Goal: Transaction & Acquisition: Obtain resource

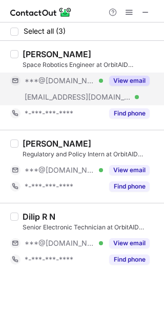
click at [128, 86] on div "View email" at bounding box center [126, 81] width 47 height 16
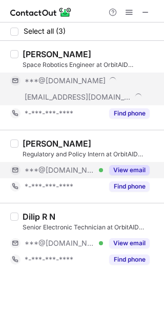
click at [128, 166] on button "View email" at bounding box center [129, 170] width 40 height 10
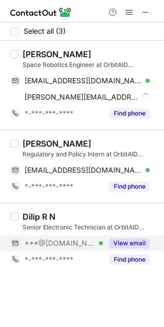
click at [130, 236] on div "View email" at bounding box center [126, 243] width 47 height 16
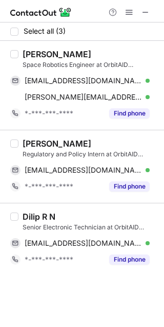
click at [33, 52] on div "Ranjeet Shakya" at bounding box center [56, 54] width 69 height 10
copy div "Ranjeet"
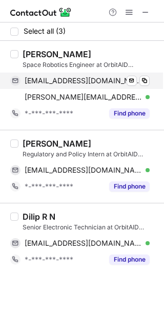
click at [66, 76] on span "ranjeeteeeo36@gmail.com" at bounding box center [83, 80] width 117 height 9
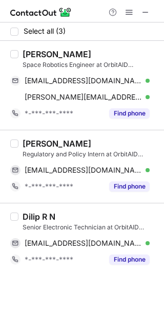
click at [30, 139] on div "Komal Agarwal" at bounding box center [56, 144] width 69 height 10
copy div "Komal"
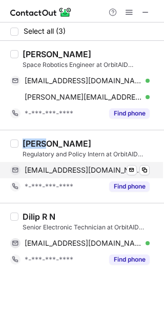
click at [90, 166] on span "komalstudent6@gmail.com" at bounding box center [83, 170] width 117 height 9
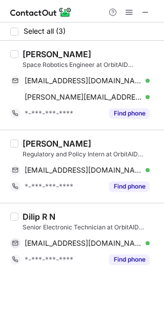
click at [29, 213] on div "Dilip R N" at bounding box center [38, 217] width 33 height 10
copy div "Dilip"
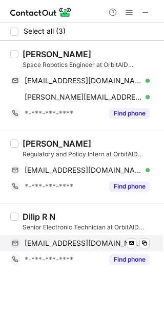
click at [82, 244] on span "dileepnagraj1@gmail.com" at bounding box center [83, 243] width 117 height 9
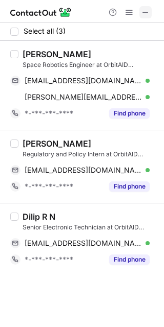
click at [146, 9] on span at bounding box center [145, 12] width 8 height 8
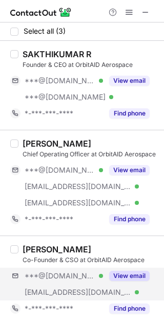
click at [127, 284] on div "***@gmail.com Verified ***@orbitaid.com Verified View email" at bounding box center [83, 284] width 147 height 33
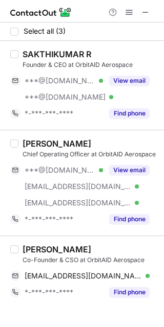
click at [27, 247] on div "Mano K" at bounding box center [56, 249] width 69 height 10
copy div "Mano"
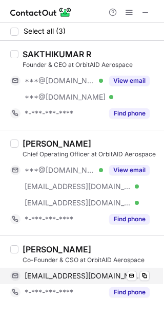
click at [104, 273] on span "edifyaerospace@gmail.com" at bounding box center [83, 276] width 117 height 9
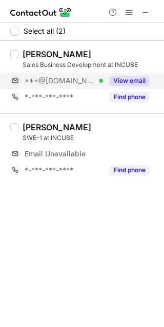
click at [129, 83] on button "View email" at bounding box center [129, 81] width 40 height 10
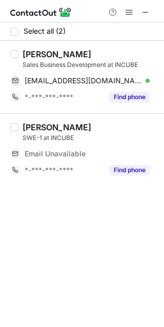
click at [36, 52] on div "Bhumika Kataria" at bounding box center [56, 54] width 69 height 10
copy div "Bhumika"
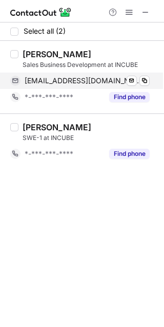
click at [85, 79] on span "bhumi1719kataria@gmail.com" at bounding box center [83, 80] width 117 height 9
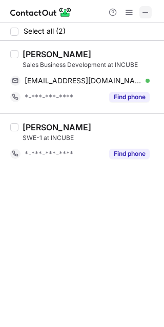
click at [150, 12] on button at bounding box center [145, 12] width 12 height 12
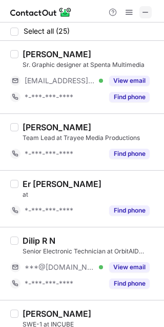
click at [144, 12] on span at bounding box center [145, 12] width 8 height 8
click at [149, 9] on button at bounding box center [145, 12] width 12 height 12
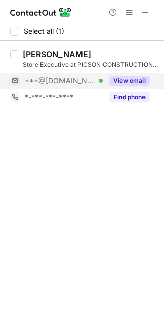
click at [140, 81] on button "View email" at bounding box center [129, 81] width 40 height 10
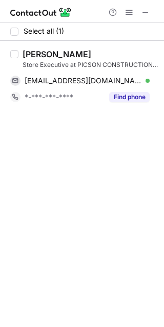
click at [31, 53] on div "Dilip Parmar" at bounding box center [56, 54] width 69 height 10
copy div "Dilip"
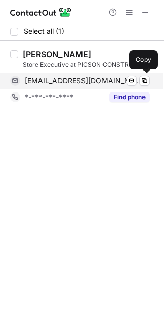
click at [104, 81] on span "dilip_parmar05@yahoo.com" at bounding box center [83, 80] width 117 height 9
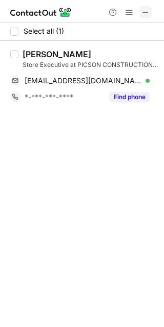
click at [146, 16] on span at bounding box center [145, 12] width 8 height 8
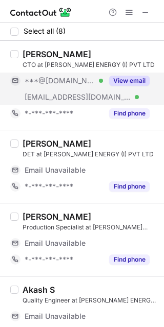
click at [117, 85] on button "View email" at bounding box center [129, 81] width 40 height 10
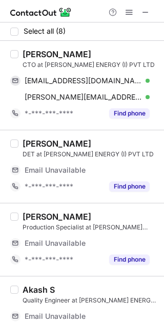
click at [33, 52] on div "Hariprakash Bellie" at bounding box center [56, 54] width 69 height 10
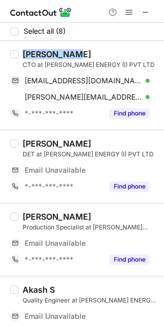
copy div "Hariprakash"
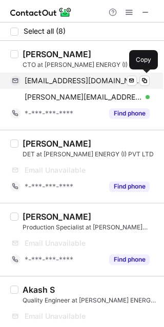
click at [98, 82] on span "hariindocel@gmail.com" at bounding box center [83, 80] width 117 height 9
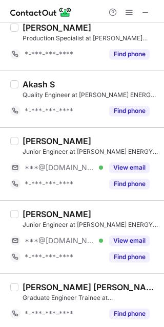
scroll to position [185, 0]
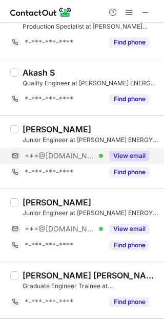
click at [139, 157] on button "View email" at bounding box center [129, 156] width 40 height 10
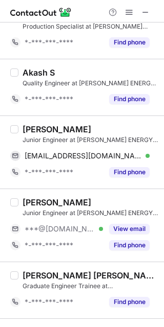
click at [37, 125] on div "KEVAL MONANI" at bounding box center [56, 129] width 69 height 10
copy div "KEVAL"
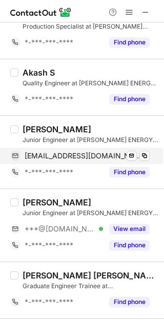
click at [88, 155] on span "monanikeval2003@gmail.com" at bounding box center [83, 155] width 117 height 9
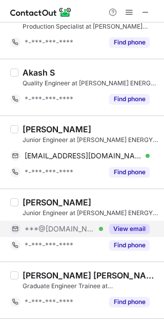
click at [129, 226] on button "View email" at bounding box center [129, 229] width 40 height 10
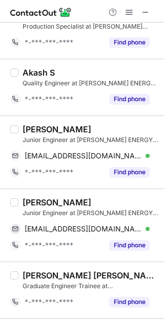
click at [40, 199] on div "Akshay Chaudhary" at bounding box center [56, 202] width 69 height 10
copy div "Akshay"
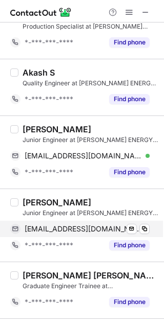
click at [83, 227] on span "akshayku15200@gmail.com" at bounding box center [83, 228] width 117 height 9
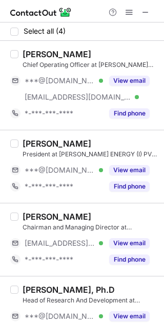
scroll to position [38, 0]
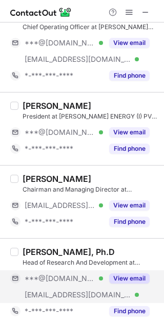
click at [117, 277] on button "View email" at bounding box center [129, 279] width 40 height 10
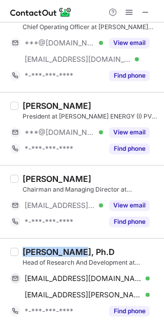
drag, startPoint x: 71, startPoint y: 249, endPoint x: 20, endPoint y: 247, distance: 50.7
click at [20, 247] on div "Dr. Bhaskar Akkisetty, Ph.D Head of Research And Development at NASH ENERGY (I)…" at bounding box center [87, 283] width 139 height 73
copy div "Dr. Bhaskar"
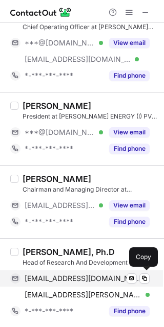
click at [98, 278] on span "akkibhaskar@gmail.com" at bounding box center [83, 278] width 117 height 9
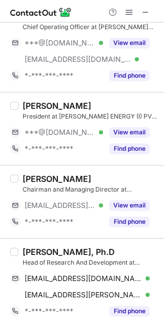
scroll to position [0, 0]
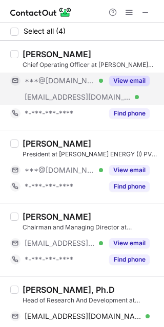
click at [112, 81] on button "View email" at bounding box center [129, 81] width 40 height 10
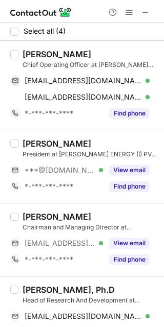
click at [32, 53] on div "Anil Kumar" at bounding box center [56, 54] width 69 height 10
copy div "Anil"
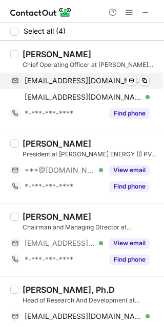
click at [82, 81] on span "bavraanil@gmail.com" at bounding box center [83, 80] width 117 height 9
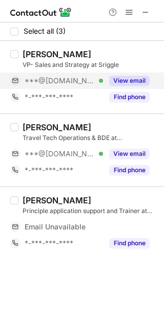
click at [138, 88] on div "[PERSON_NAME] VP- Sales and Strategy at Sriggle ***@[DOMAIN_NAME] Verified View…" at bounding box center [87, 77] width 139 height 56
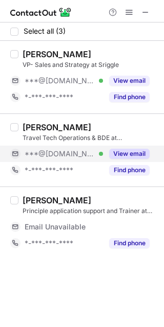
click at [134, 158] on button "View email" at bounding box center [129, 154] width 40 height 10
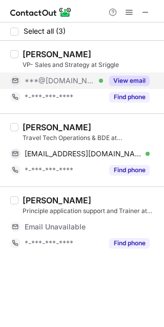
click at [132, 78] on button "View email" at bounding box center [129, 81] width 40 height 10
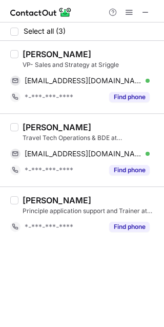
click at [31, 53] on div "[PERSON_NAME]" at bounding box center [56, 54] width 69 height 10
copy div "Nitin"
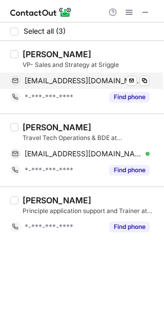
click at [85, 78] on span "[EMAIL_ADDRESS][DOMAIN_NAME]" at bounding box center [83, 80] width 117 height 9
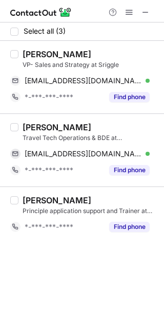
click at [32, 126] on div "[PERSON_NAME]" at bounding box center [56, 127] width 69 height 10
copy div "Dilip"
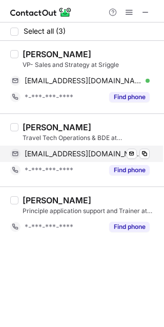
click at [86, 156] on span "[EMAIL_ADDRESS][DOMAIN_NAME]" at bounding box center [83, 153] width 117 height 9
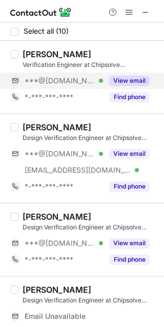
click at [118, 85] on button "View email" at bounding box center [129, 81] width 40 height 10
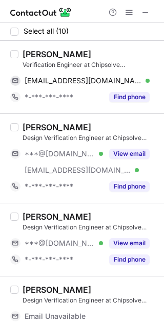
click at [32, 54] on div "[PERSON_NAME]" at bounding box center [56, 54] width 69 height 10
copy div "[PERSON_NAME]"
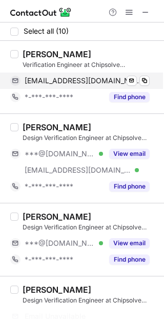
click at [80, 84] on span "[EMAIL_ADDRESS][DOMAIN_NAME]" at bounding box center [83, 80] width 117 height 9
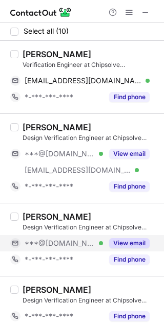
click at [124, 244] on button "View email" at bounding box center [129, 243] width 40 height 10
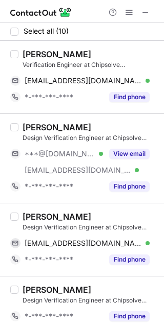
click at [34, 213] on div "Chand Pasha M." at bounding box center [56, 217] width 69 height 10
copy div "Chand"
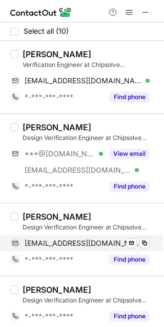
click at [87, 241] on span "mohammedpasha7865@gmail.com" at bounding box center [83, 243] width 117 height 9
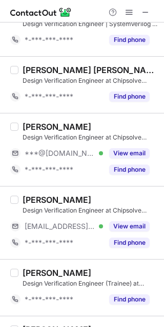
scroll to position [338, 0]
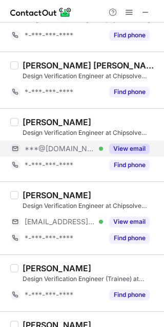
click at [129, 151] on button "View email" at bounding box center [129, 149] width 40 height 10
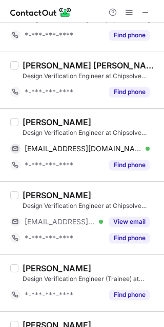
click at [46, 119] on div "ABHISHEK KUMAR" at bounding box center [56, 122] width 69 height 10
copy div "ABHISHEK"
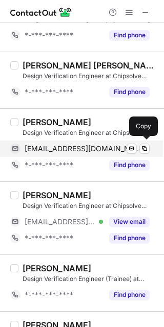
click at [83, 149] on span "abhishekraj90505@gmail.com" at bounding box center [83, 148] width 117 height 9
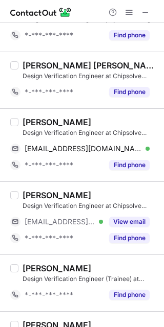
scroll to position [377, 0]
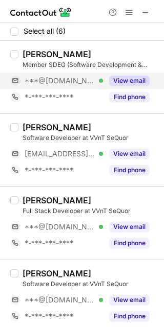
click at [141, 81] on button "View email" at bounding box center [129, 81] width 40 height 10
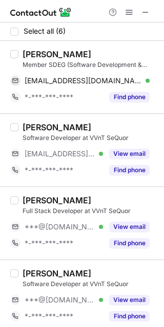
click at [30, 58] on div "Saurav Kumar" at bounding box center [56, 54] width 69 height 10
copy div "Saurav"
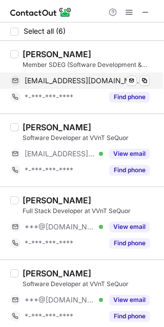
click at [74, 80] on span "sauravkumar2003ssr@gmail.com" at bounding box center [83, 80] width 117 height 9
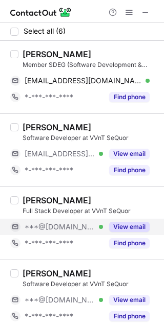
click at [136, 227] on button "View email" at bounding box center [129, 227] width 40 height 10
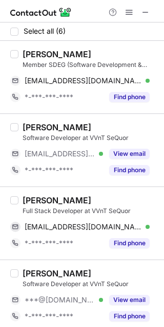
click at [35, 201] on div "Dilip Patel" at bounding box center [56, 200] width 69 height 10
copy div "Dilip"
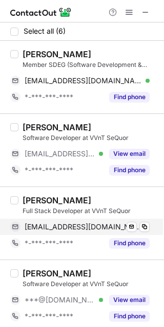
click at [64, 219] on div "ddilip222002@gmail.com Verified Send email Copy" at bounding box center [79, 227] width 139 height 16
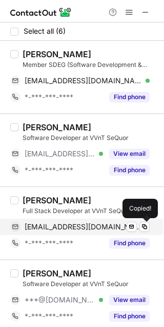
click at [64, 219] on div "ddilip222002@gmail.com Verified Send email Copied!" at bounding box center [79, 227] width 139 height 16
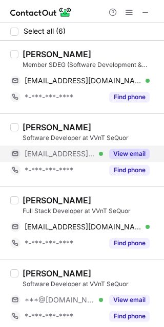
click at [127, 156] on button "View email" at bounding box center [129, 154] width 40 height 10
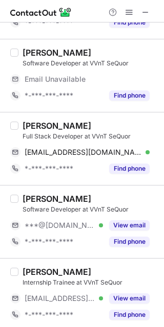
scroll to position [117, 0]
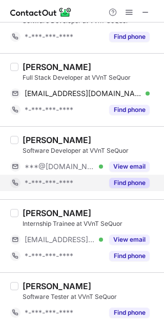
click at [141, 184] on button "Find phone" at bounding box center [129, 183] width 40 height 10
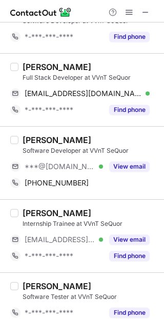
click at [36, 140] on div "Saurabh Shukla" at bounding box center [56, 140] width 69 height 10
copy div "Saurabh"
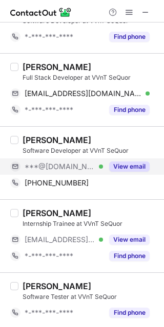
click at [85, 167] on div "***@gmail.com Verified" at bounding box center [64, 166] width 78 height 9
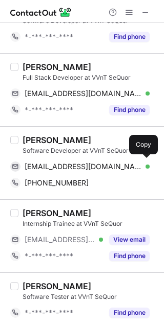
click at [85, 167] on span "saurabhshukla3590@gmail.com" at bounding box center [83, 166] width 117 height 9
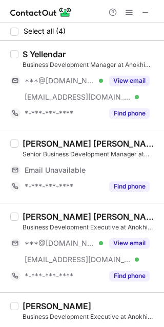
scroll to position [38, 0]
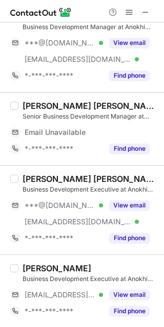
click at [149, 194] on div "Akash kumar Singh Business Development Executive at Anokhi Enterprises Pvt Ltd …" at bounding box center [87, 210] width 139 height 73
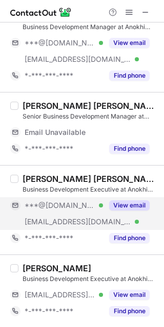
click at [138, 201] on button "View email" at bounding box center [129, 205] width 40 height 10
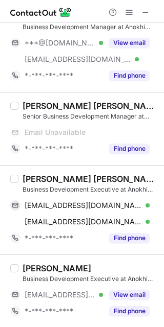
click at [34, 176] on div "Akash kumar Singh" at bounding box center [89, 179] width 135 height 10
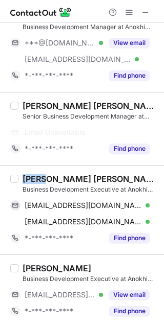
copy div "Akash"
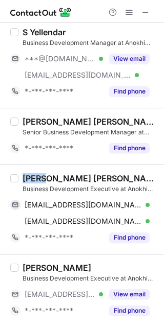
scroll to position [21, 0]
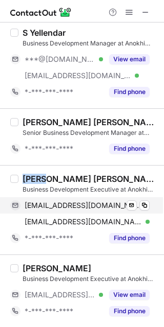
click at [100, 210] on div "akashsingh91002@gmail.com Verified Send email Copy" at bounding box center [79, 205] width 139 height 16
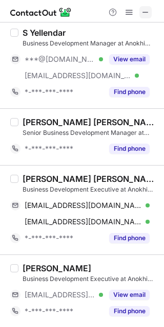
click at [143, 14] on span at bounding box center [145, 12] width 8 height 8
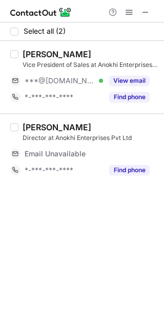
scroll to position [0, 0]
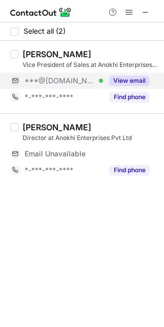
click at [130, 78] on button "View email" at bounding box center [129, 81] width 40 height 10
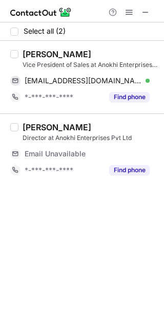
click at [37, 54] on div "Rajan Singh" at bounding box center [56, 54] width 69 height 10
copy div "Rajan"
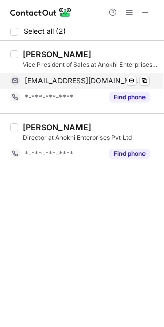
click at [58, 77] on span "rajansingh1996@gmail.com" at bounding box center [83, 80] width 117 height 9
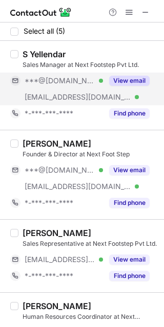
click at [139, 78] on button "View email" at bounding box center [129, 81] width 40 height 10
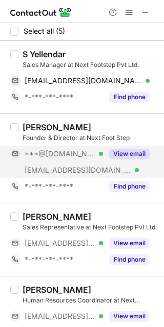
click at [129, 150] on button "View email" at bounding box center [129, 154] width 40 height 10
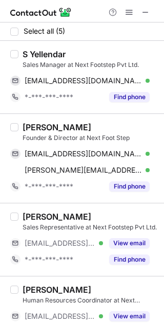
click at [43, 53] on div "S Yellendar" at bounding box center [43, 54] width 43 height 10
copy div "Yellendar"
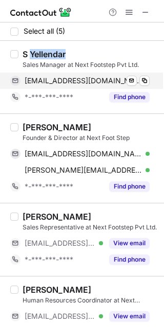
click at [77, 83] on span "syellesh351@gmail.com" at bounding box center [83, 80] width 117 height 9
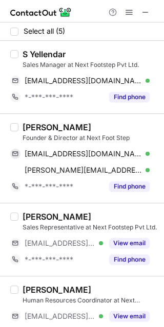
click at [29, 125] on div "KUMAR PRATIK" at bounding box center [56, 127] width 69 height 10
click at [95, 123] on div "KUMAR PRATIK" at bounding box center [89, 127] width 135 height 10
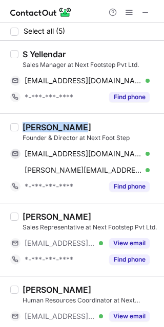
drag, startPoint x: 95, startPoint y: 124, endPoint x: 23, endPoint y: 125, distance: 71.6
click at [23, 125] on div "KUMAR PRATIK" at bounding box center [89, 127] width 135 height 10
copy div "KUMAR PRATIK"
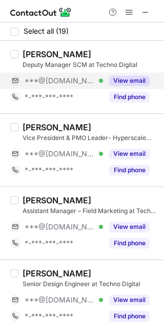
click at [147, 86] on div "View email" at bounding box center [126, 81] width 47 height 16
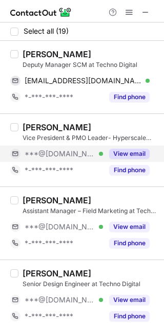
click at [127, 150] on button "View email" at bounding box center [129, 154] width 40 height 10
click at [103, 151] on div "***@[DOMAIN_NAME] Verified" at bounding box center [64, 153] width 78 height 9
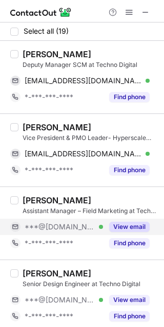
click at [135, 222] on button "View email" at bounding box center [129, 227] width 40 height 10
click at [135, 222] on div "***@[DOMAIN_NAME]" at bounding box center [87, 226] width 125 height 9
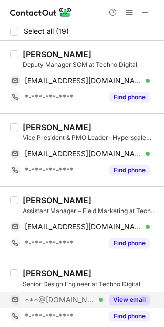
click at [136, 300] on button "View email" at bounding box center [129, 300] width 40 height 10
click at [103, 300] on div "***@[DOMAIN_NAME] Verified" at bounding box center [64, 300] width 78 height 9
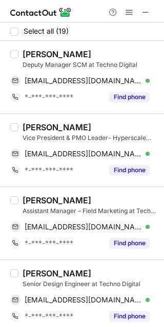
click at [37, 56] on div "[PERSON_NAME]" at bounding box center [56, 54] width 69 height 10
click at [38, 56] on div "[PERSON_NAME]" at bounding box center [56, 54] width 69 height 10
copy div "[PERSON_NAME]"
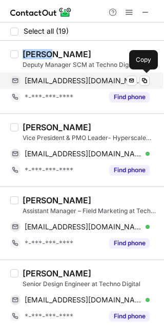
click at [88, 82] on span "[EMAIL_ADDRESS][DOMAIN_NAME]" at bounding box center [83, 80] width 117 height 9
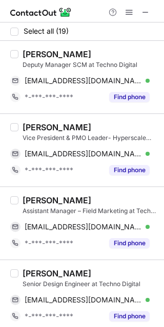
click at [20, 124] on div "[PERSON_NAME] Vice President & PMO Leader- Hyperscale and Edge Data Center at T…" at bounding box center [87, 150] width 139 height 56
copy div "Nit"
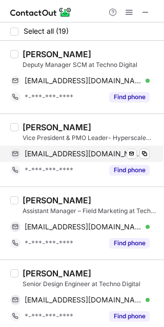
click at [89, 152] on span "[EMAIL_ADDRESS][DOMAIN_NAME]" at bounding box center [83, 153] width 117 height 9
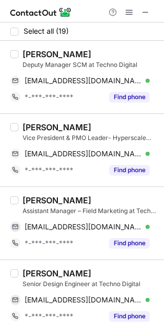
click at [32, 200] on div "[PERSON_NAME]" at bounding box center [56, 200] width 69 height 10
copy div "[PERSON_NAME]"
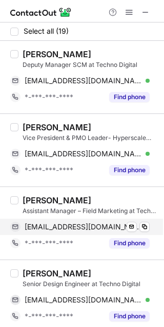
click at [96, 227] on span "[EMAIL_ADDRESS][DOMAIN_NAME]" at bounding box center [83, 226] width 117 height 9
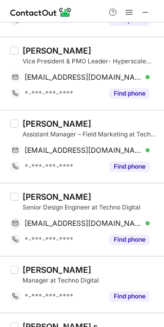
scroll to position [95, 0]
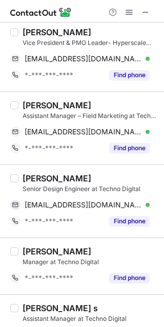
click at [27, 178] on div "[PERSON_NAME]" at bounding box center [56, 178] width 69 height 10
copy div "Amit"
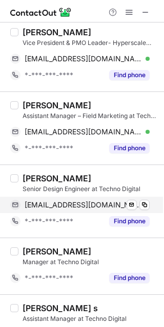
click at [89, 205] on span "[EMAIL_ADDRESS][DOMAIN_NAME]" at bounding box center [83, 204] width 117 height 9
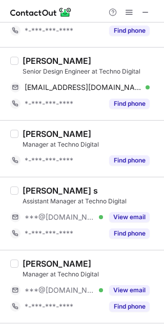
scroll to position [245, 0]
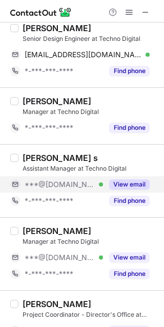
click at [137, 191] on div "View email" at bounding box center [126, 184] width 47 height 16
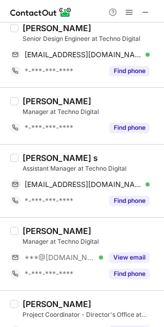
click at [33, 153] on div "[PERSON_NAME] s" at bounding box center [59, 158] width 75 height 10
copy div "[PERSON_NAME]"
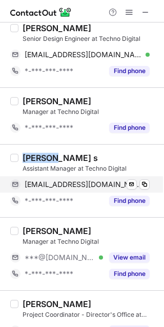
click at [95, 185] on span "[EMAIL_ADDRESS][DOMAIN_NAME]" at bounding box center [83, 184] width 117 height 9
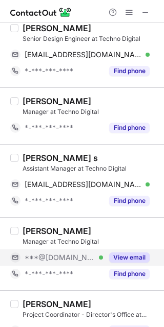
click at [123, 253] on button "View email" at bounding box center [129, 258] width 40 height 10
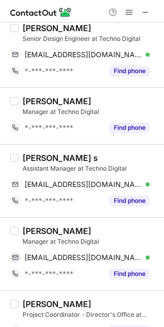
click at [42, 230] on div "[PERSON_NAME]" at bounding box center [56, 231] width 69 height 10
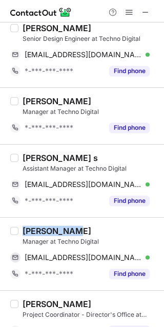
copy div "[PERSON_NAME]"
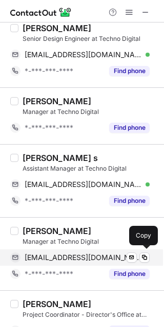
click at [84, 259] on span "[EMAIL_ADDRESS][DOMAIN_NAME]" at bounding box center [83, 257] width 117 height 9
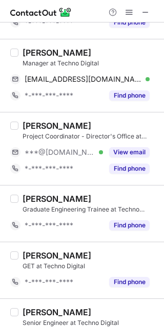
scroll to position [440, 0]
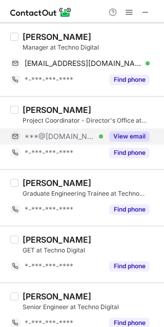
click at [123, 139] on button "View email" at bounding box center [129, 136] width 40 height 10
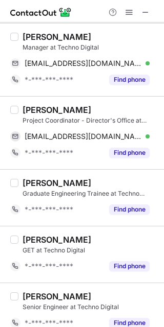
click at [40, 107] on div "[PERSON_NAME]" at bounding box center [56, 110] width 69 height 10
copy div "Narayan"
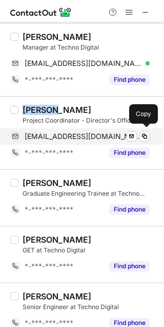
click at [85, 138] on span "[EMAIL_ADDRESS][DOMAIN_NAME]" at bounding box center [83, 136] width 117 height 9
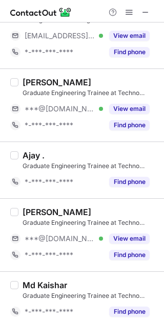
scroll to position [821, 0]
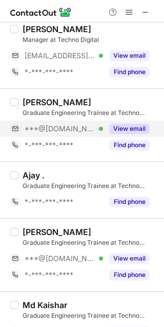
click at [131, 127] on button "View email" at bounding box center [129, 129] width 40 height 10
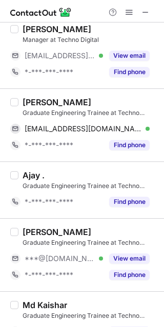
click at [40, 97] on div "[PERSON_NAME]" at bounding box center [56, 102] width 69 height 10
copy div "Tejasveer"
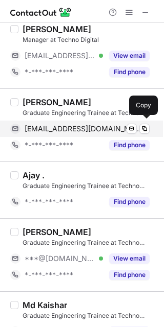
click at [88, 128] on span "[EMAIL_ADDRESS][DOMAIN_NAME]" at bounding box center [83, 128] width 117 height 9
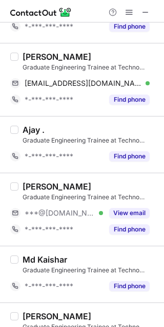
scroll to position [876, 0]
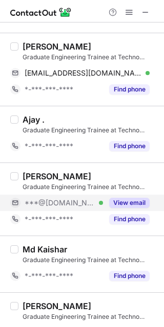
click at [120, 199] on button "View email" at bounding box center [129, 203] width 40 height 10
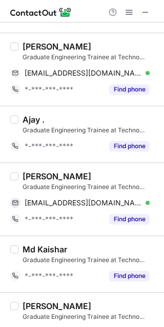
click at [30, 178] on div "[PERSON_NAME]" at bounding box center [56, 176] width 69 height 10
copy div "Dilip"
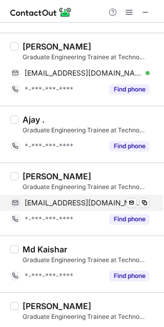
click at [69, 201] on span "[EMAIL_ADDRESS][DOMAIN_NAME]" at bounding box center [83, 202] width 117 height 9
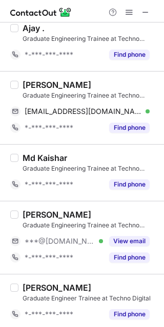
scroll to position [969, 0]
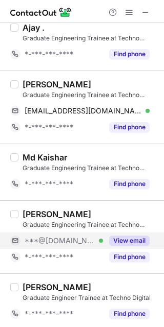
click at [132, 239] on button "View email" at bounding box center [129, 241] width 40 height 10
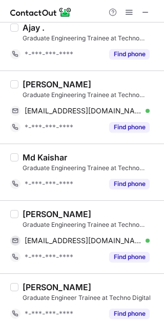
click at [38, 212] on div "[PERSON_NAME]" at bounding box center [56, 214] width 69 height 10
copy div "[PERSON_NAME]"
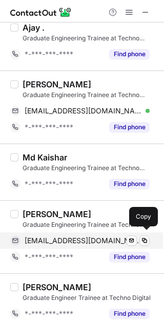
click at [98, 239] on span "[EMAIL_ADDRESS][DOMAIN_NAME]" at bounding box center [83, 240] width 117 height 9
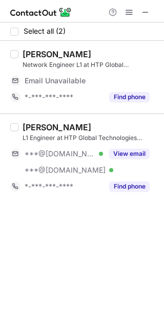
click at [140, 145] on div "[PERSON_NAME] L1 Engineer at HTP Global Technologies Private Limited ***@[DOMAI…" at bounding box center [87, 158] width 139 height 73
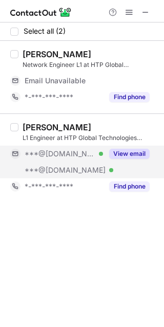
click at [142, 154] on button "View email" at bounding box center [129, 154] width 40 height 10
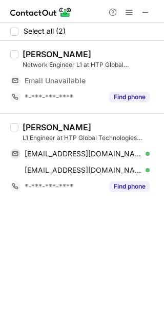
click at [43, 127] on div "[PERSON_NAME]" at bounding box center [56, 127] width 69 height 10
copy div "[PERSON_NAME]"
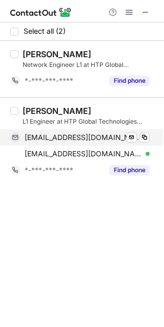
click at [81, 139] on span "[EMAIL_ADDRESS][DOMAIN_NAME]" at bounding box center [83, 137] width 117 height 9
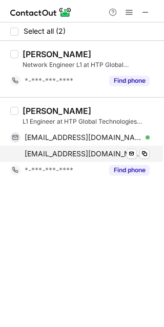
click at [92, 158] on div "[EMAIL_ADDRESS][DOMAIN_NAME] Verified Send email Copy" at bounding box center [79, 154] width 139 height 16
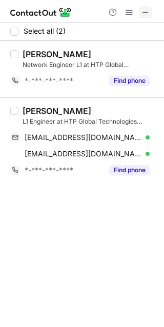
click at [146, 10] on span at bounding box center [145, 12] width 8 height 8
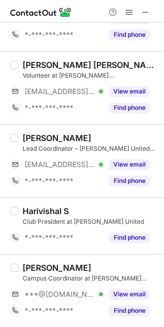
scroll to position [580, 0]
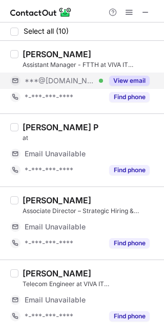
click at [143, 80] on button "View email" at bounding box center [129, 81] width 40 height 10
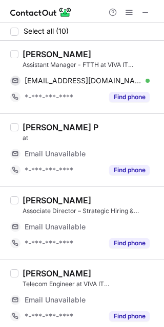
click at [42, 53] on div "arunkumar Ramachandran" at bounding box center [56, 54] width 69 height 10
copy div "arunkumar"
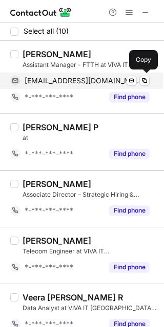
click at [77, 77] on span "arun32kumar4257@gmail.com" at bounding box center [83, 80] width 117 height 9
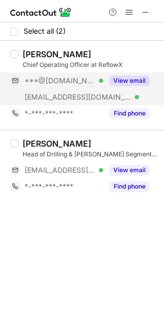
click at [63, 77] on span "***@[DOMAIN_NAME]" at bounding box center [60, 80] width 71 height 9
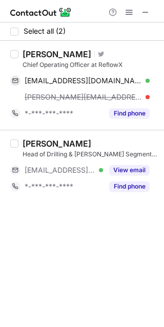
click at [42, 56] on div "[PERSON_NAME]" at bounding box center [56, 54] width 69 height 10
click at [39, 58] on div "[PERSON_NAME]" at bounding box center [56, 54] width 69 height 10
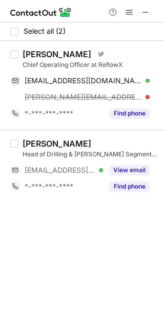
click at [39, 58] on div "[PERSON_NAME]" at bounding box center [56, 54] width 69 height 10
copy div "[PERSON_NAME]"
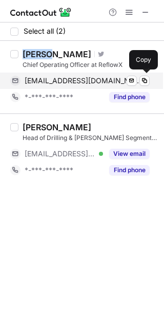
click at [81, 78] on span "[EMAIL_ADDRESS][DOMAIN_NAME]" at bounding box center [83, 80] width 117 height 9
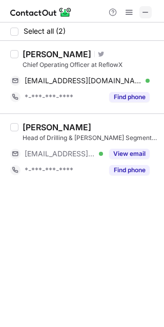
click at [147, 12] on span at bounding box center [145, 12] width 8 height 8
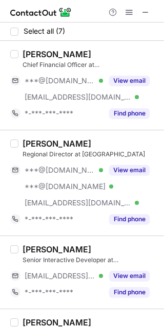
click at [43, 53] on div "[PERSON_NAME]" at bounding box center [56, 54] width 69 height 10
click at [43, 53] on div "Manish Chugh" at bounding box center [56, 54] width 69 height 10
copy div "Manish"
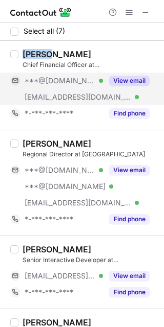
click at [66, 80] on span "***@gmail.com" at bounding box center [60, 80] width 71 height 9
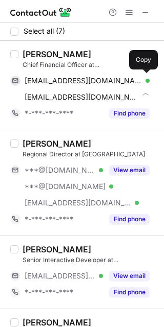
click at [66, 80] on span "manishdhanraj@gmail.com" at bounding box center [83, 80] width 117 height 9
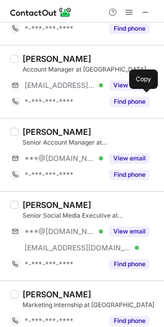
scroll to position [273, 0]
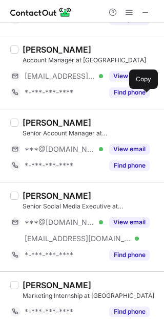
click at [29, 120] on div "Alice Waldie" at bounding box center [56, 123] width 69 height 10
drag, startPoint x: 20, startPoint y: 120, endPoint x: 18, endPoint y: 110, distance: 10.0
click at [18, 110] on div "Alice Waldie Senior Account Manager at House of Comms ***@gmail.com Verified Vi…" at bounding box center [82, 145] width 164 height 73
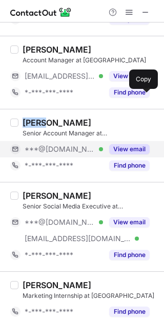
click at [66, 150] on span "***@[DOMAIN_NAME]" at bounding box center [60, 149] width 71 height 9
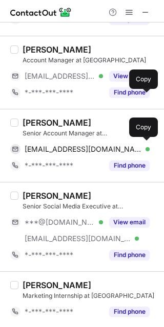
click at [66, 150] on span "alicefwaldie@gmail.com" at bounding box center [83, 149] width 117 height 9
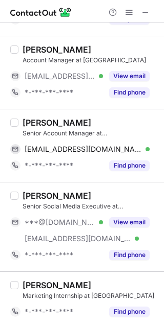
click at [54, 195] on div "Alessandra Sarria" at bounding box center [56, 196] width 69 height 10
copy div "Alessandra"
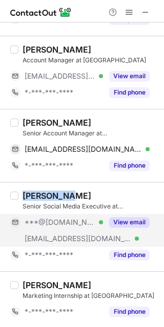
click at [64, 219] on span "***@[DOMAIN_NAME]" at bounding box center [60, 222] width 71 height 9
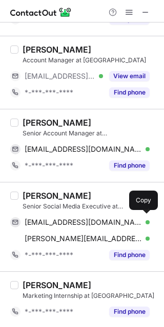
click at [64, 219] on span "alsopdsarria@gmail.com" at bounding box center [83, 222] width 117 height 9
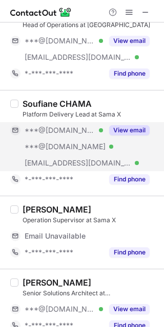
scroll to position [200, 0]
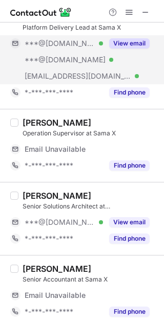
click at [53, 39] on span "***@[DOMAIN_NAME]" at bounding box center [60, 43] width 71 height 9
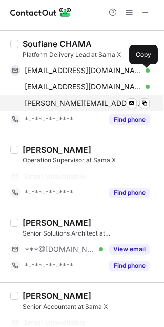
scroll to position [157, 0]
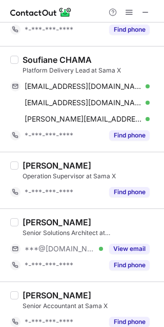
click at [48, 57] on div "Soufiane CHAMA" at bounding box center [56, 60] width 69 height 10
copy div "Soufiane"
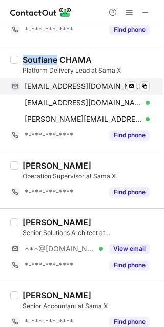
click at [67, 82] on span "[EMAIL_ADDRESS][DOMAIN_NAME]" at bounding box center [83, 86] width 117 height 9
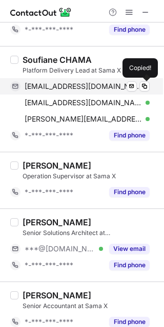
click at [67, 82] on span "[EMAIL_ADDRESS][DOMAIN_NAME]" at bounding box center [83, 86] width 117 height 9
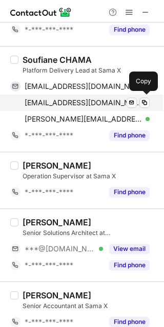
click at [87, 102] on span "[EMAIL_ADDRESS][DOMAIN_NAME]" at bounding box center [83, 102] width 117 height 9
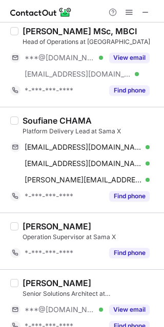
scroll to position [0, 0]
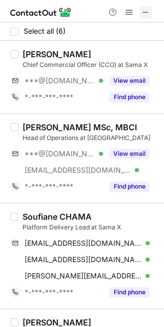
click at [145, 12] on span at bounding box center [145, 12] width 8 height 8
